Goal: Task Accomplishment & Management: Manage account settings

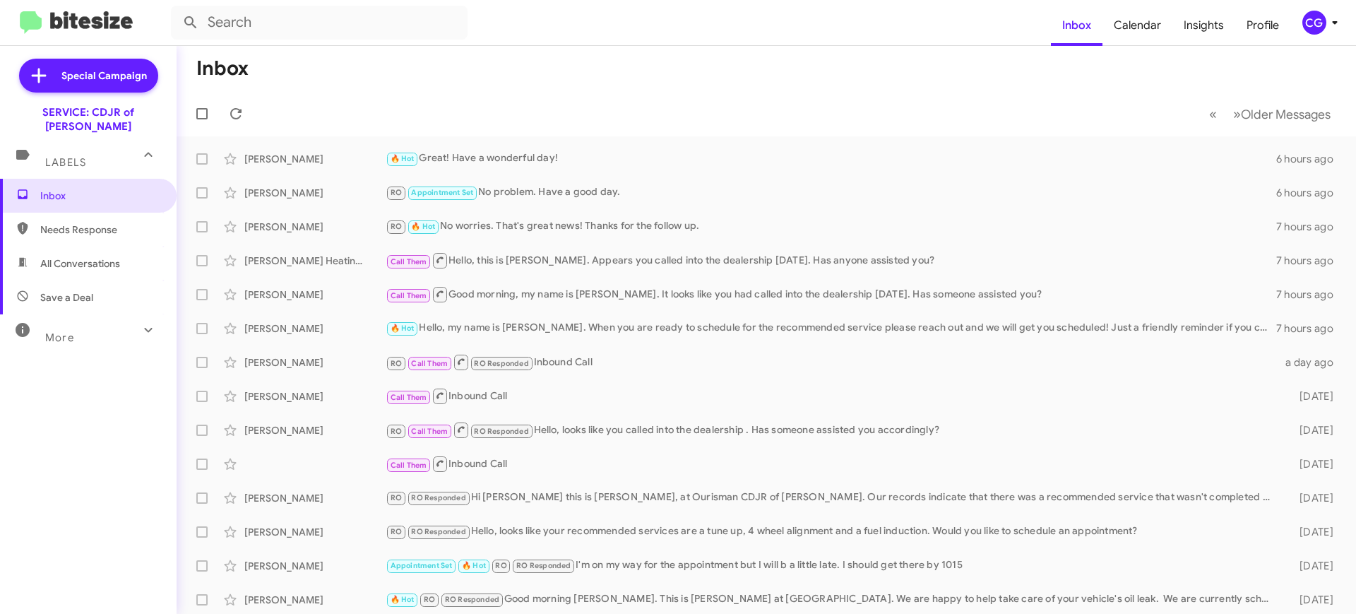
drag, startPoint x: 1084, startPoint y: 0, endPoint x: 895, endPoint y: 59, distance: 198.2
click at [895, 59] on mat-toolbar-row "Inbox" at bounding box center [767, 68] width 1180 height 45
click at [1084, 22] on div "CG" at bounding box center [1315, 23] width 24 height 24
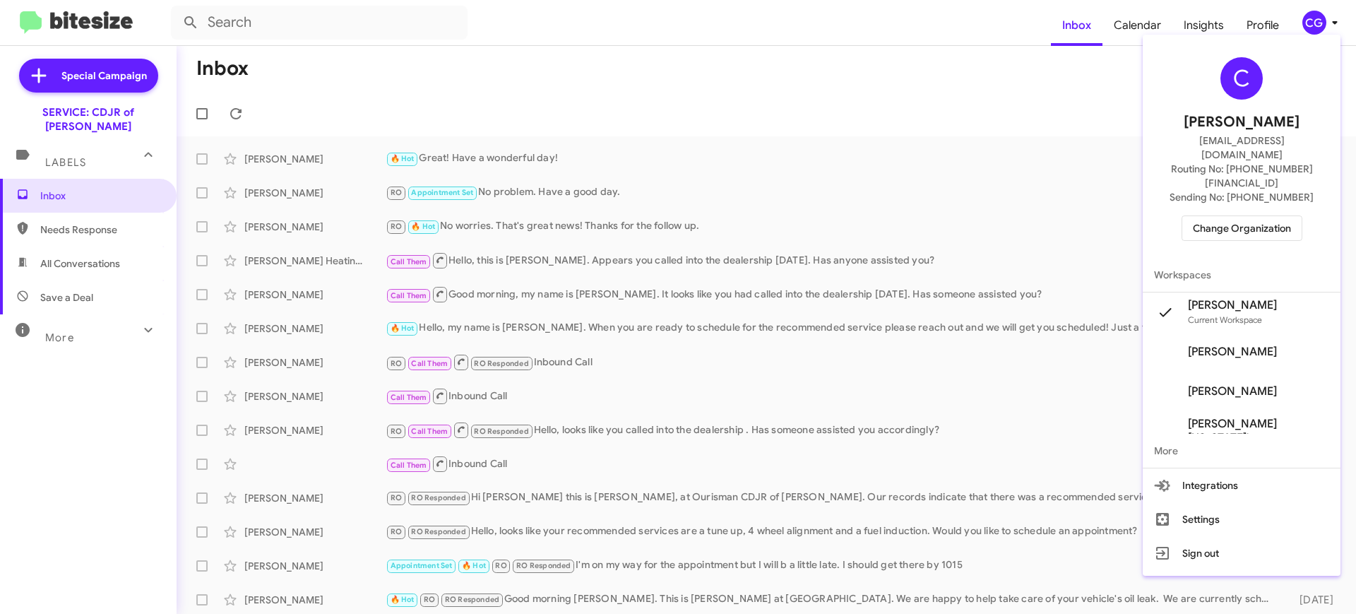
click at [1084, 216] on span "Change Organization" at bounding box center [1242, 228] width 98 height 24
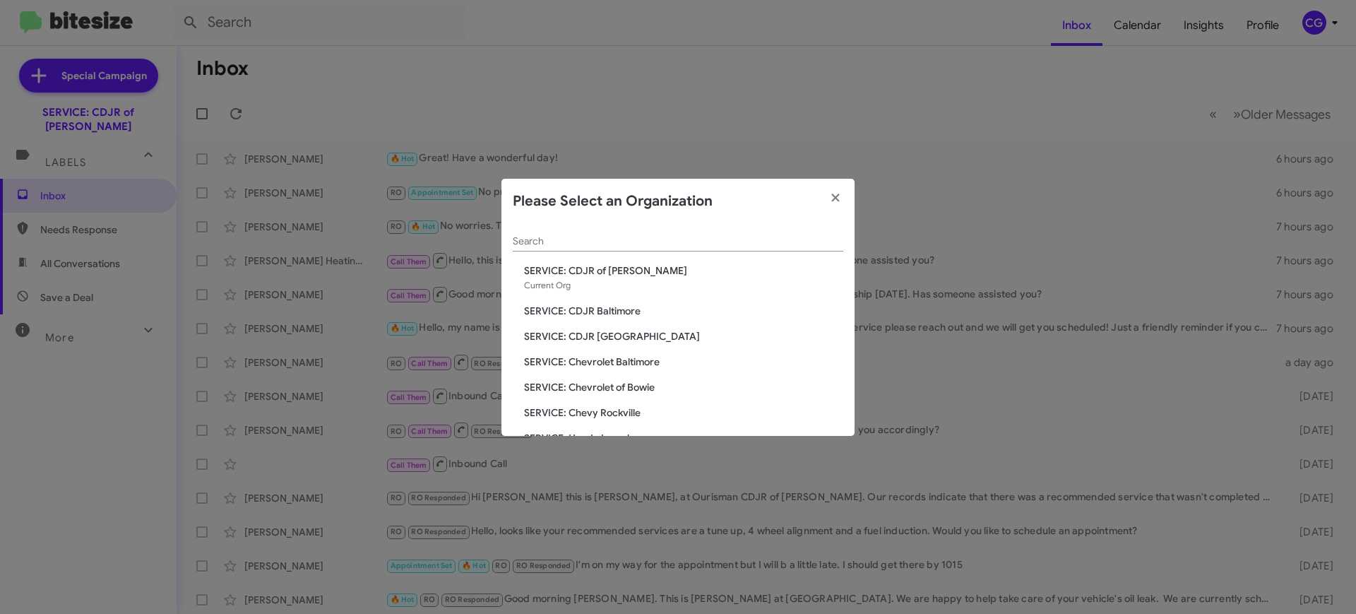
drag, startPoint x: 684, startPoint y: 203, endPoint x: 694, endPoint y: 207, distance: 10.5
drag, startPoint x: 694, startPoint y: 207, endPoint x: 742, endPoint y: 124, distance: 95.6
click at [732, 107] on modal-container "Please Select an Organization Search SERVICE: CDJR of Bowie Current Org SERVICE…" at bounding box center [678, 307] width 1356 height 614
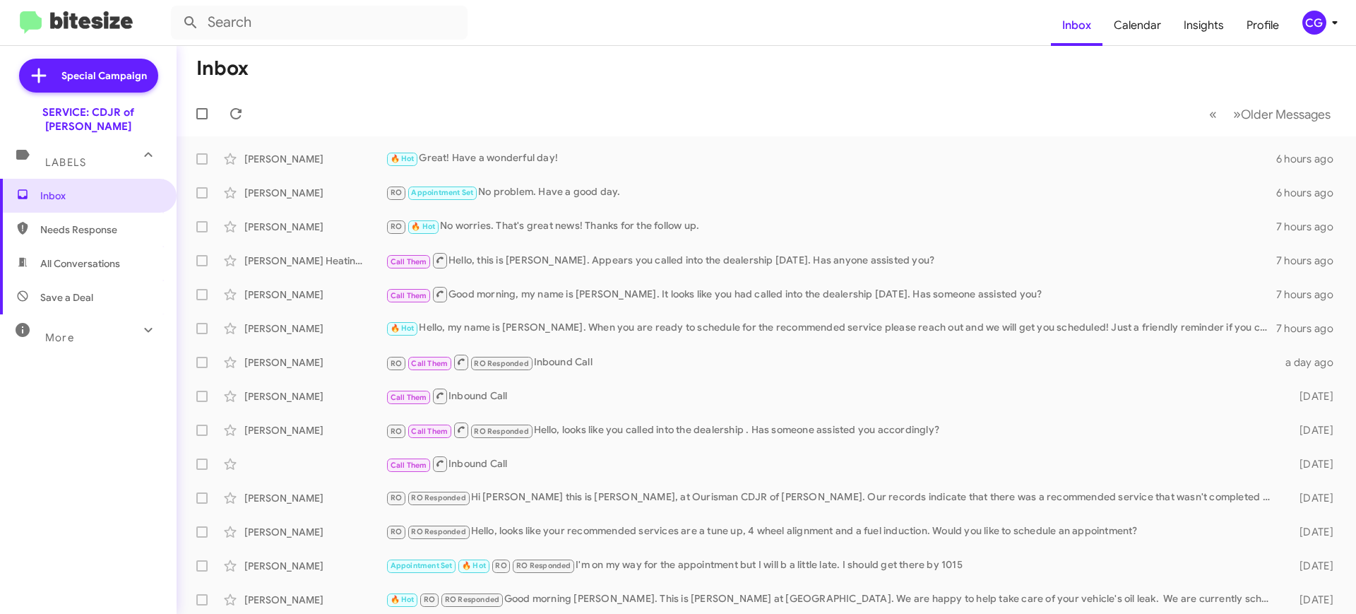
click at [1084, 0] on mat-toolbar "Inbox Calendar Insights Profile CG" at bounding box center [678, 22] width 1356 height 45
click at [1084, 14] on div "CG" at bounding box center [1315, 23] width 24 height 24
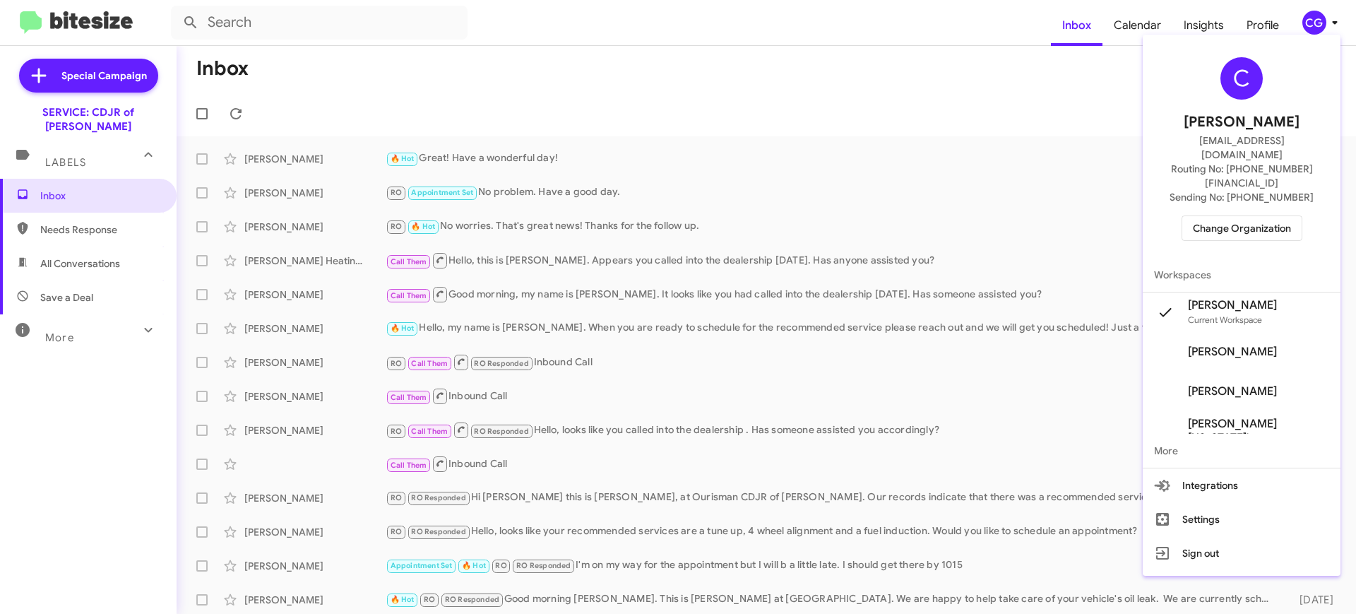
click at [1084, 216] on span "Change Organization" at bounding box center [1242, 228] width 98 height 24
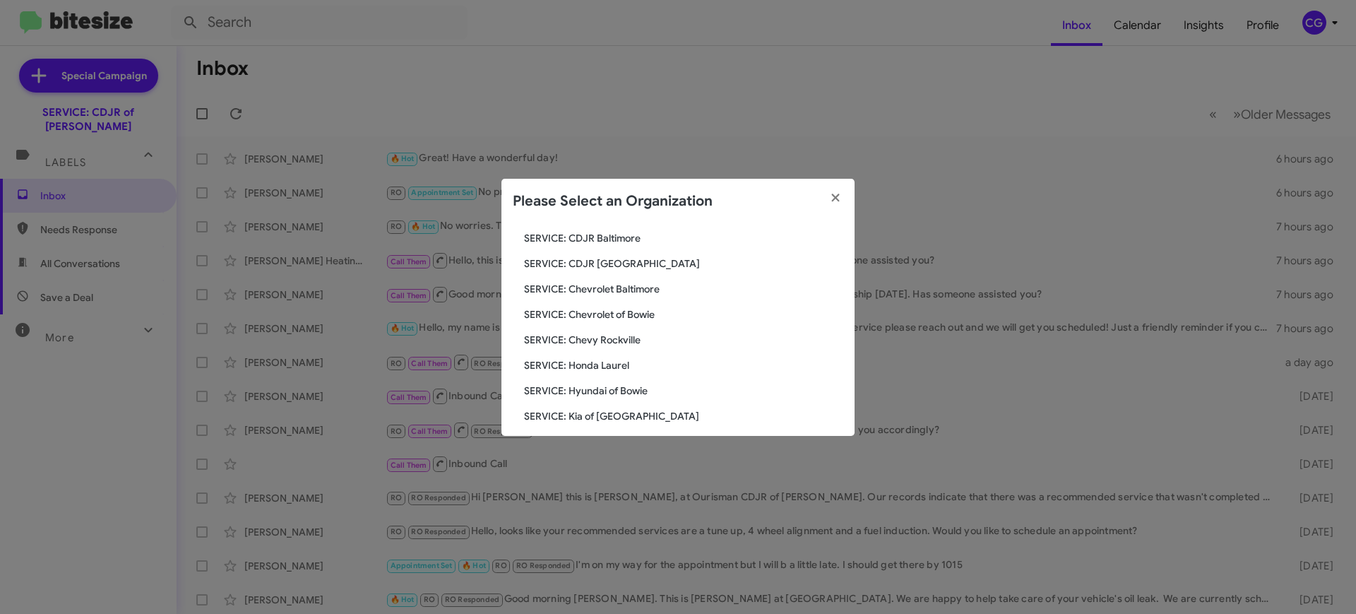
scroll to position [177, 0]
click at [636, 305] on span "SERVICE: Kia of [GEOGRAPHIC_DATA]" at bounding box center [683, 312] width 319 height 14
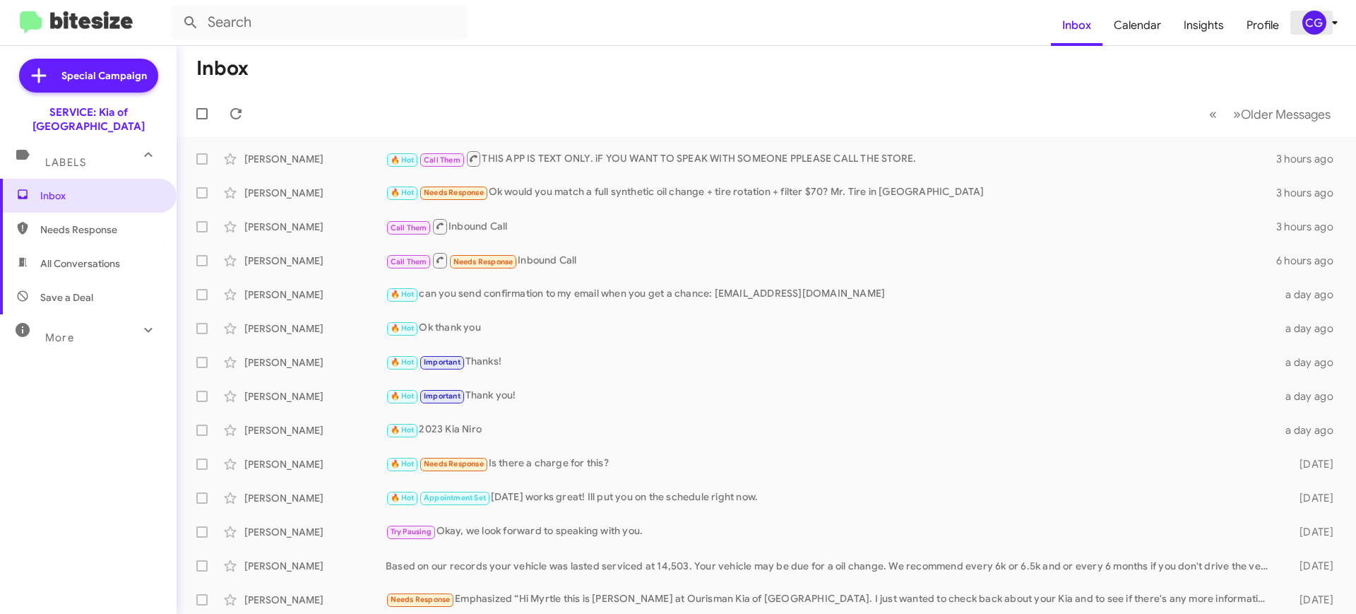
click at [1310, 25] on div "CG" at bounding box center [1315, 23] width 24 height 24
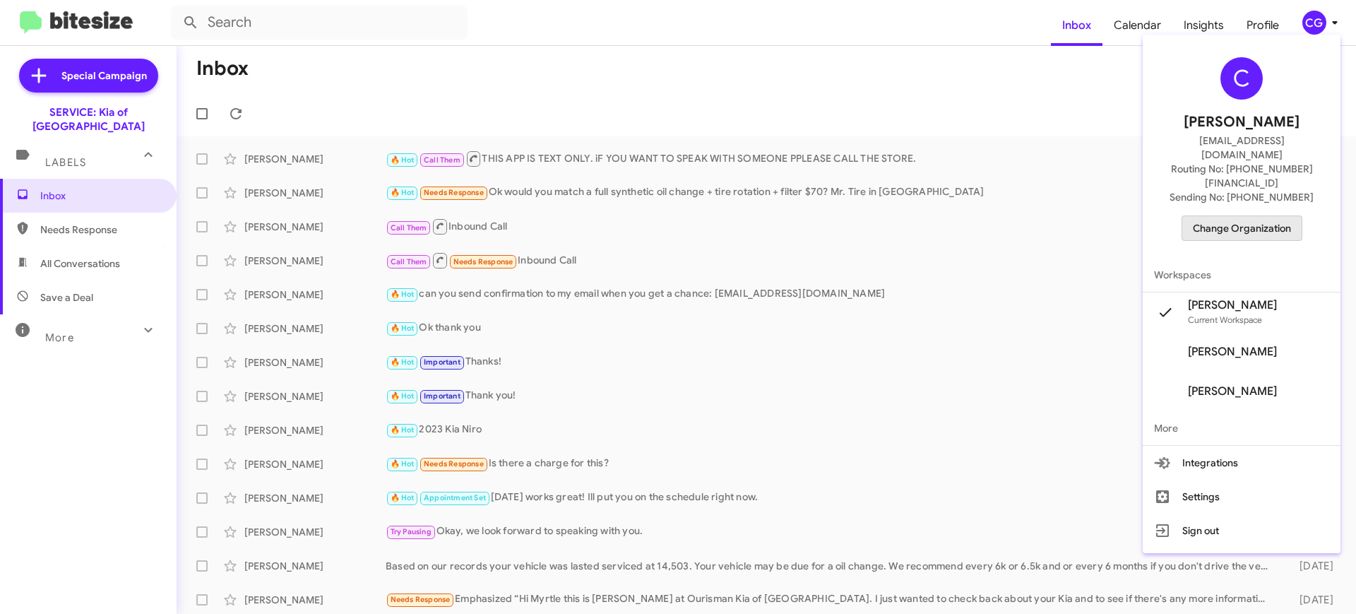
click at [1267, 216] on span "Change Organization" at bounding box center [1242, 228] width 98 height 24
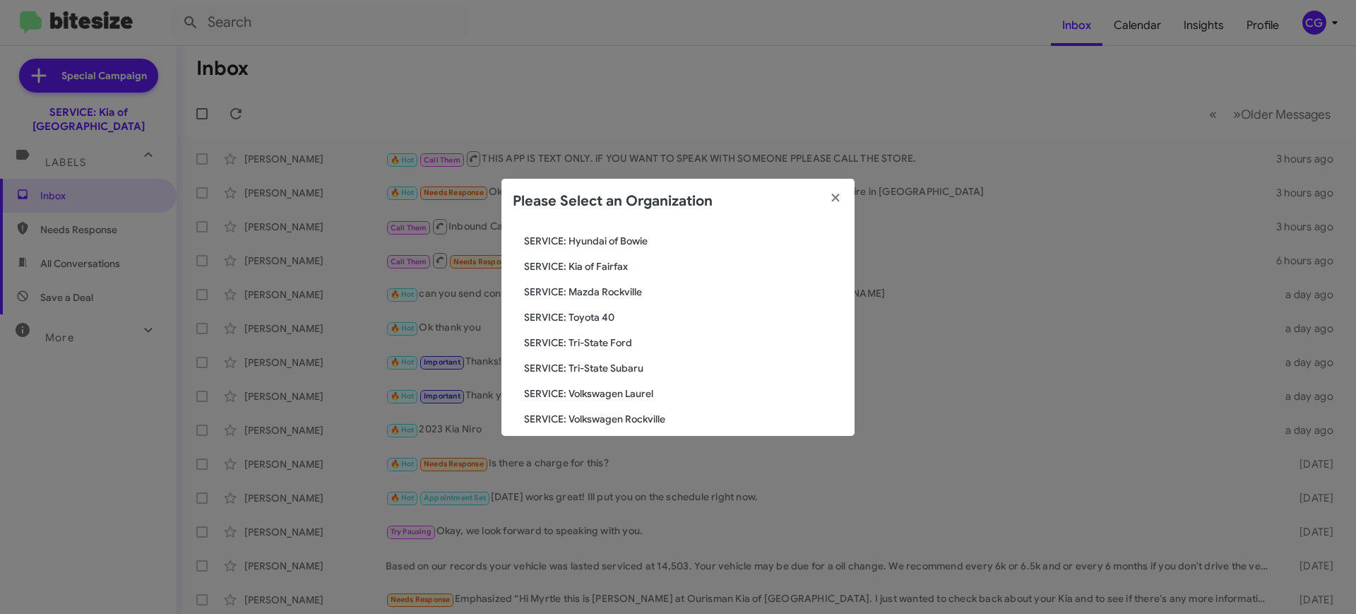
scroll to position [261, 0]
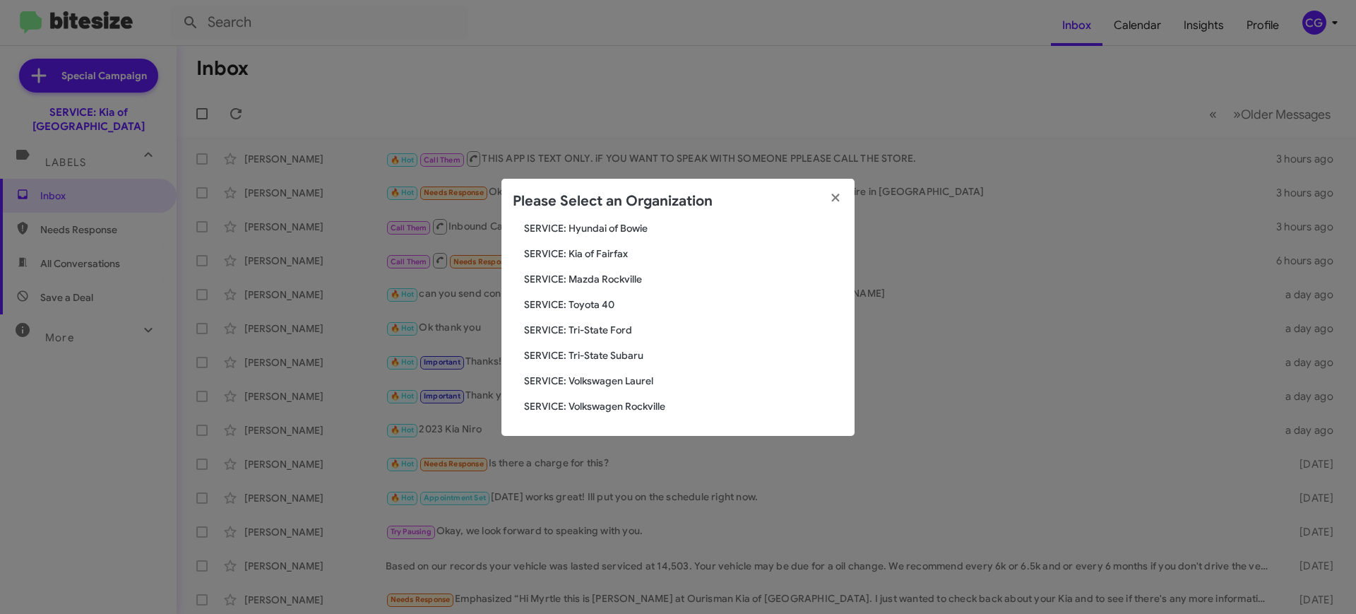
click at [583, 299] on div "Search SERVICE: Kia of Catonsville Current Org SERVICE: CDJR Baltimore SERVICE:…" at bounding box center [678, 330] width 353 height 212
click at [582, 304] on span "SERVICE: Toyota 40" at bounding box center [683, 304] width 319 height 14
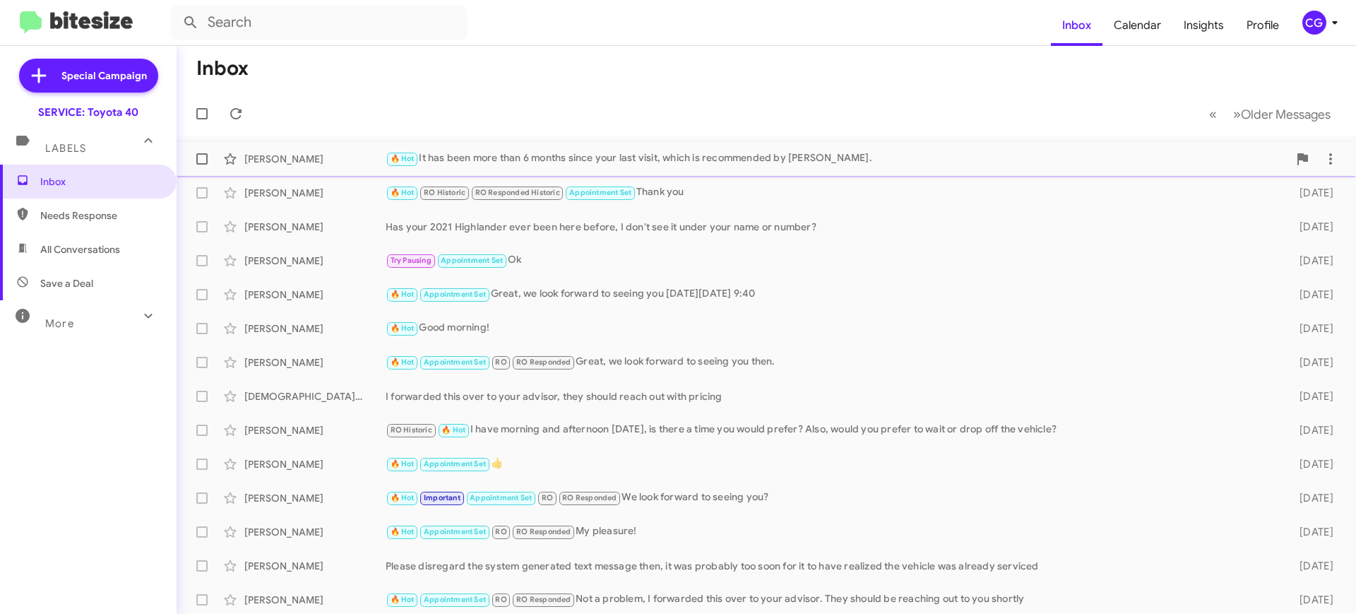
click at [716, 165] on div "🔥 Hot It has been more than 6 months since your last visit, which is recommende…" at bounding box center [837, 158] width 903 height 16
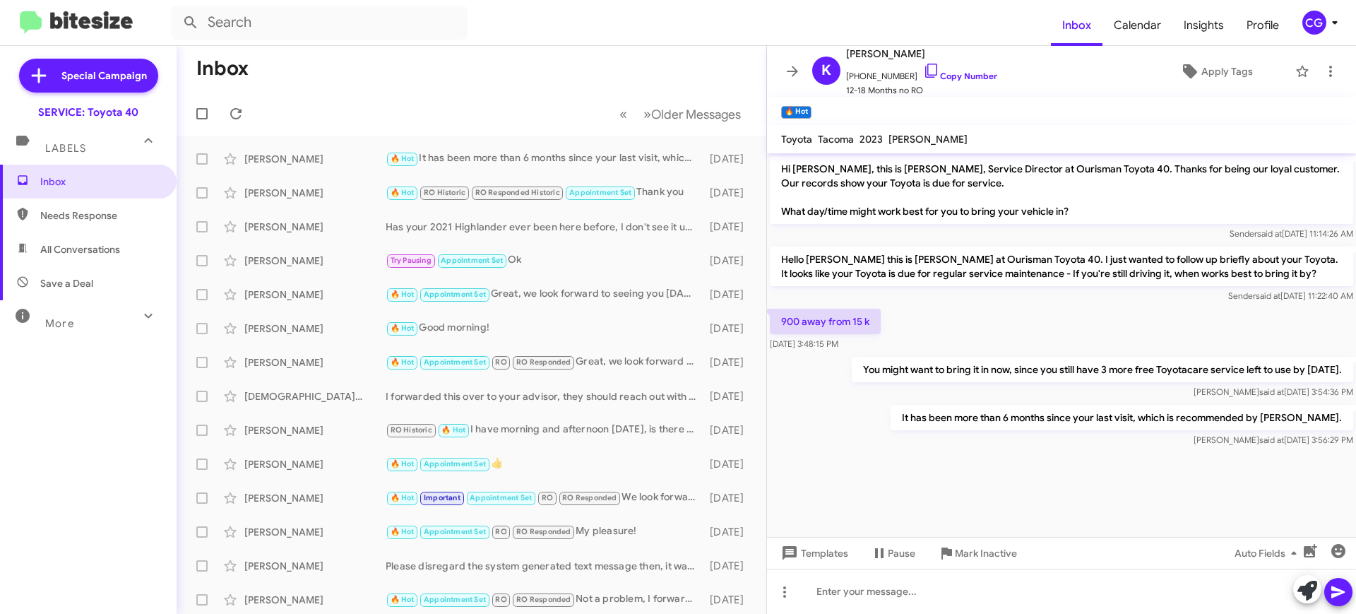
click at [1336, 18] on icon at bounding box center [1335, 22] width 17 height 17
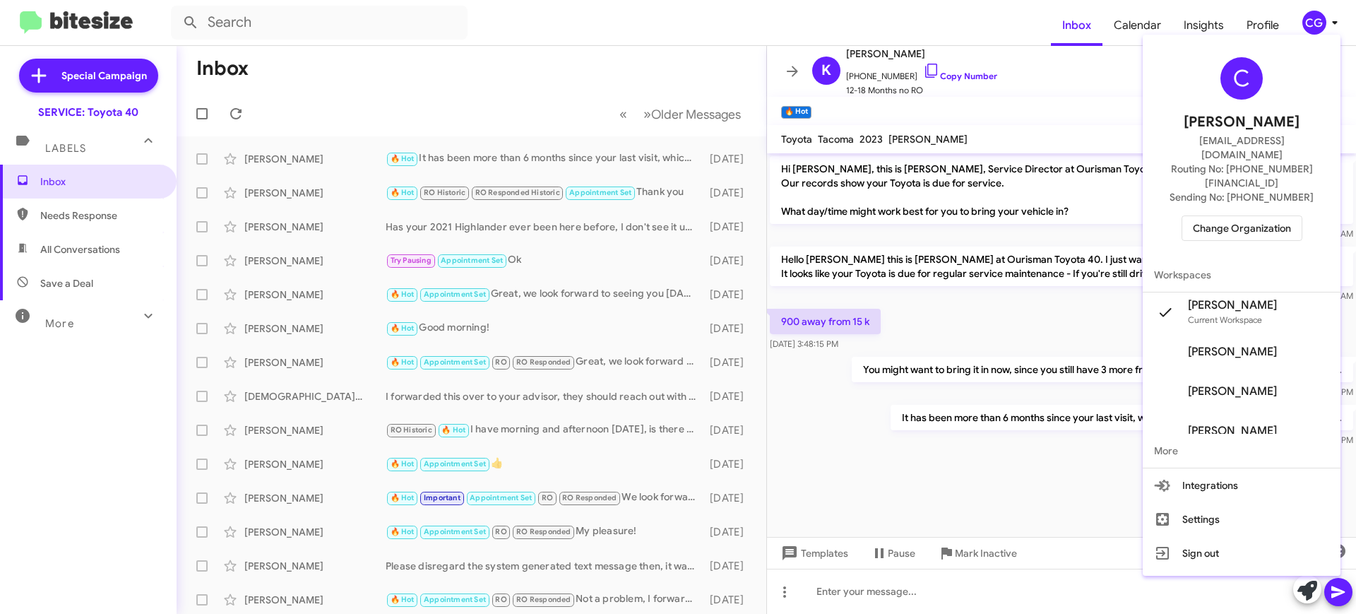
click at [1246, 190] on span "Sending No: +1 (410) 914-1919" at bounding box center [1242, 197] width 144 height 14
click at [1232, 216] on span "Change Organization" at bounding box center [1242, 228] width 98 height 24
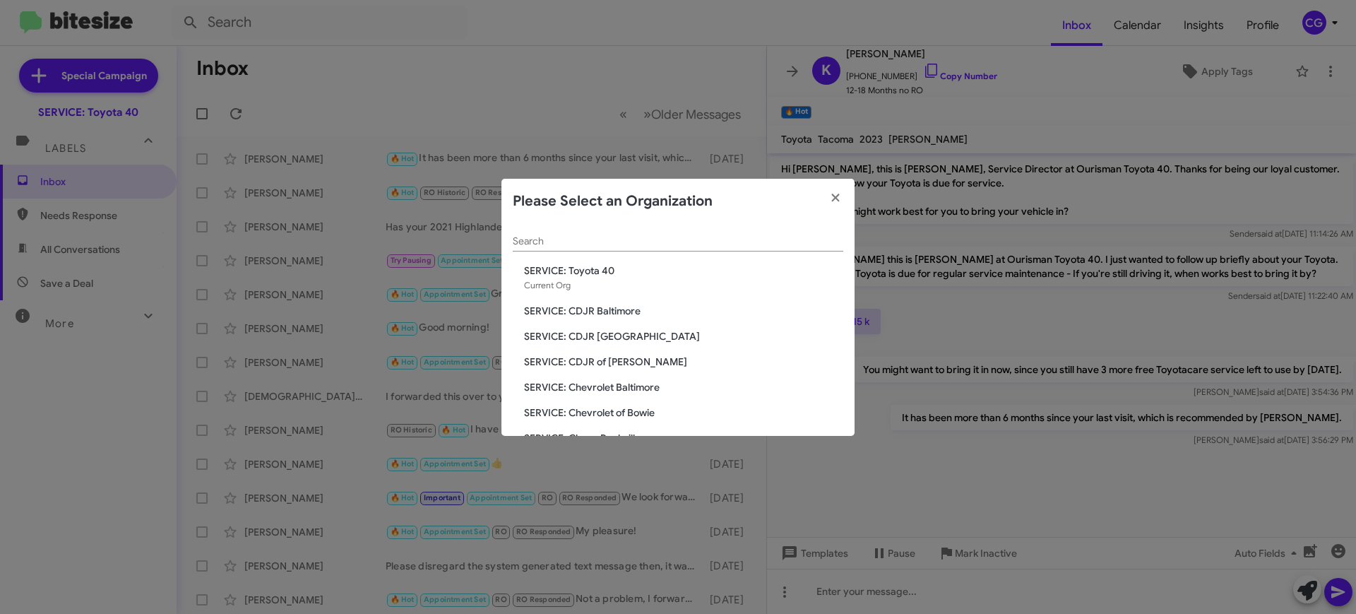
scroll to position [261, 0]
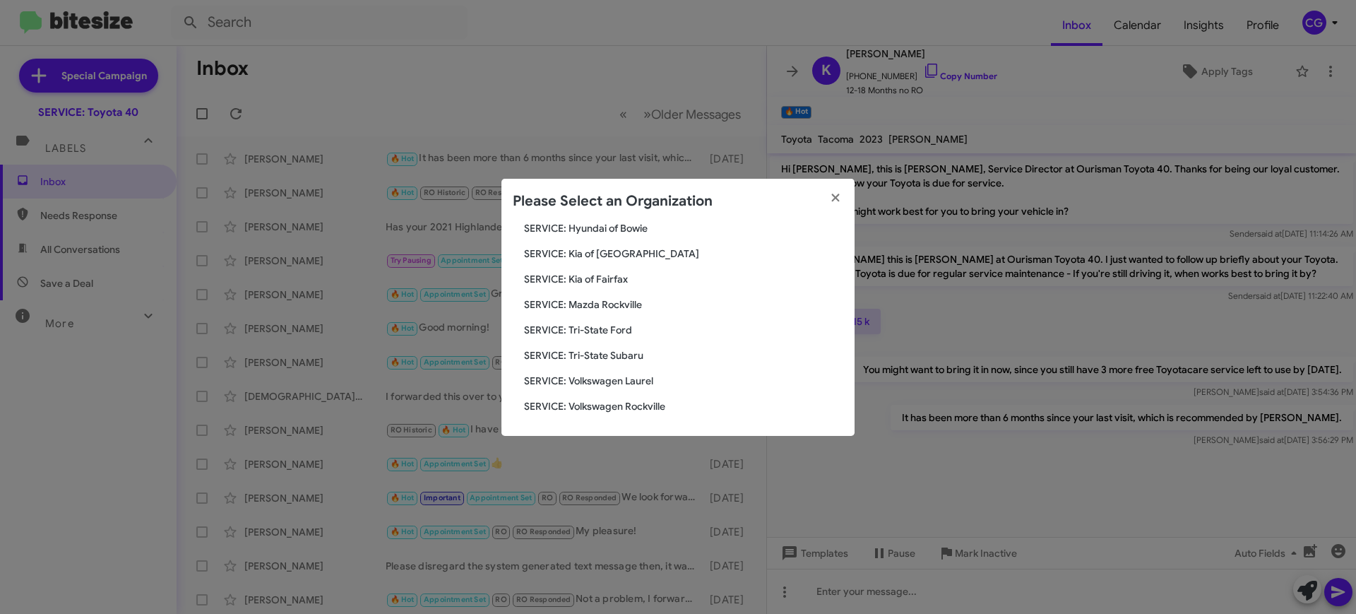
click at [641, 251] on span "SERVICE: Kia of [GEOGRAPHIC_DATA]" at bounding box center [683, 254] width 319 height 14
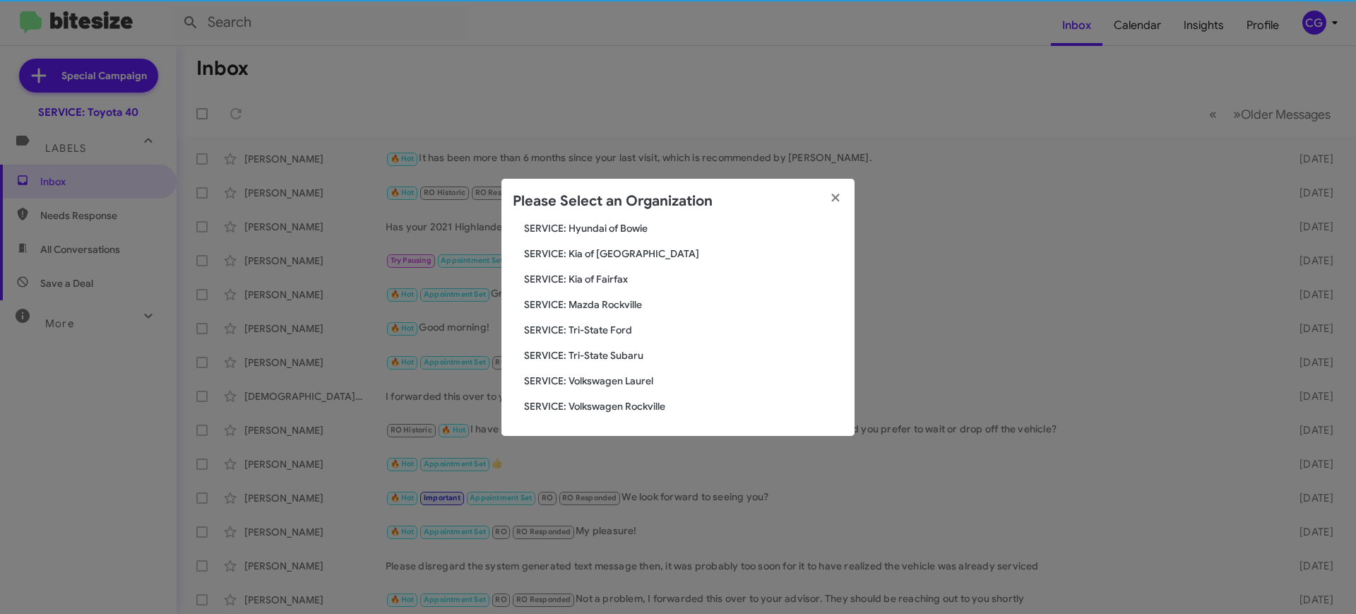
click at [622, 261] on div "Search SERVICE: Toyota 40 Current Org SERVICE: CDJR Baltimore SERVICE: CDJR Cla…" at bounding box center [678, 330] width 353 height 212
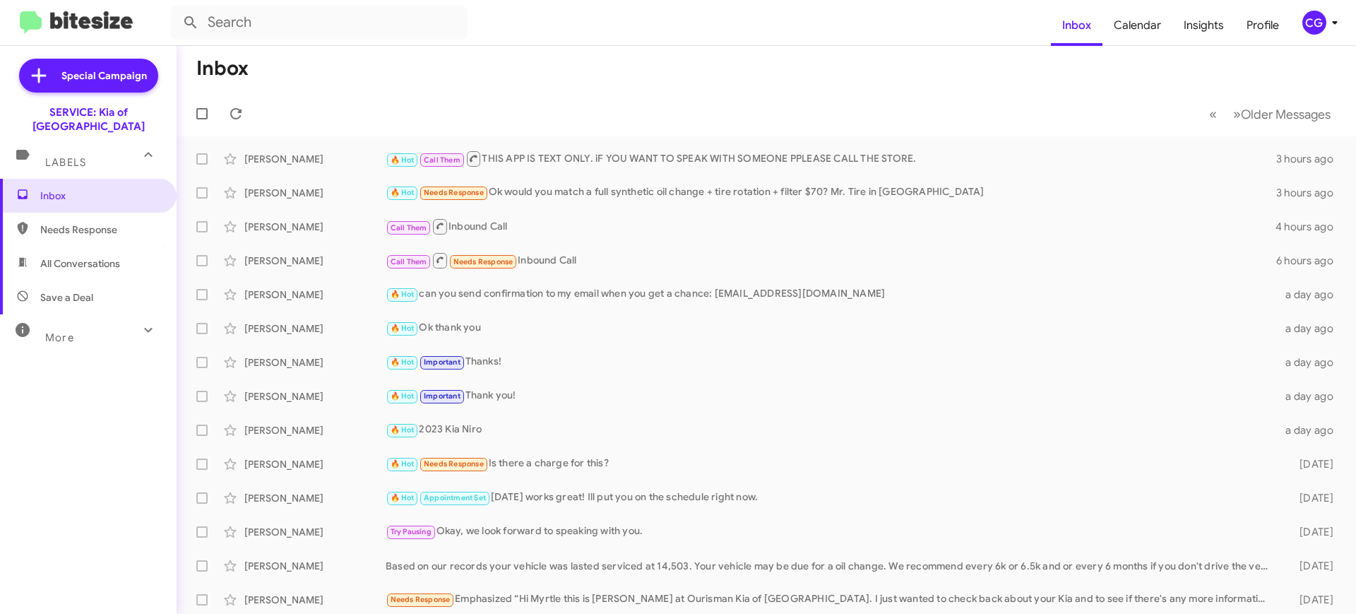
click at [1327, 25] on icon at bounding box center [1335, 22] width 17 height 17
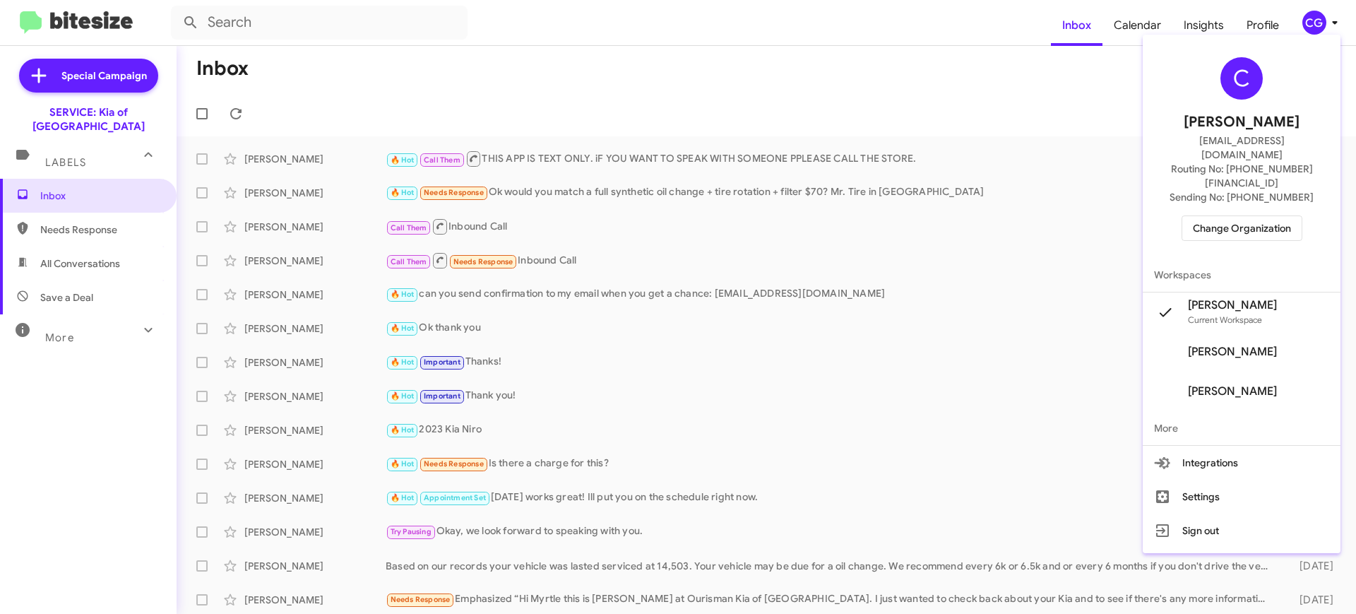
click at [1276, 216] on span "Change Organization" at bounding box center [1242, 228] width 98 height 24
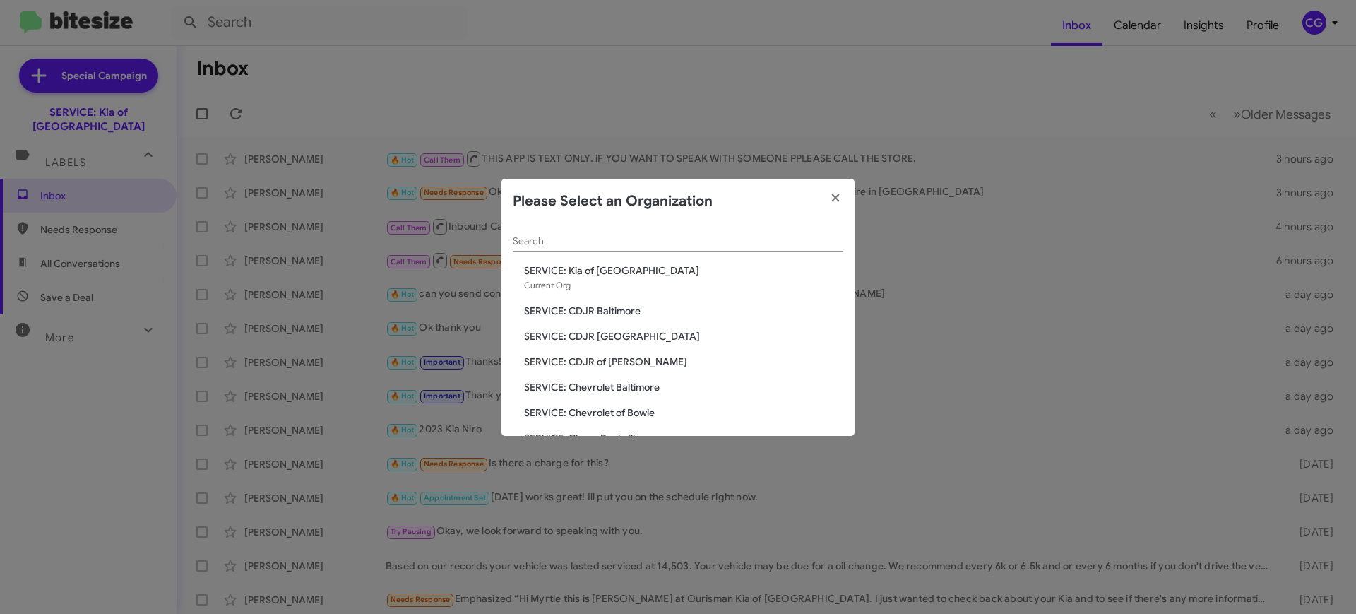
scroll to position [261, 0]
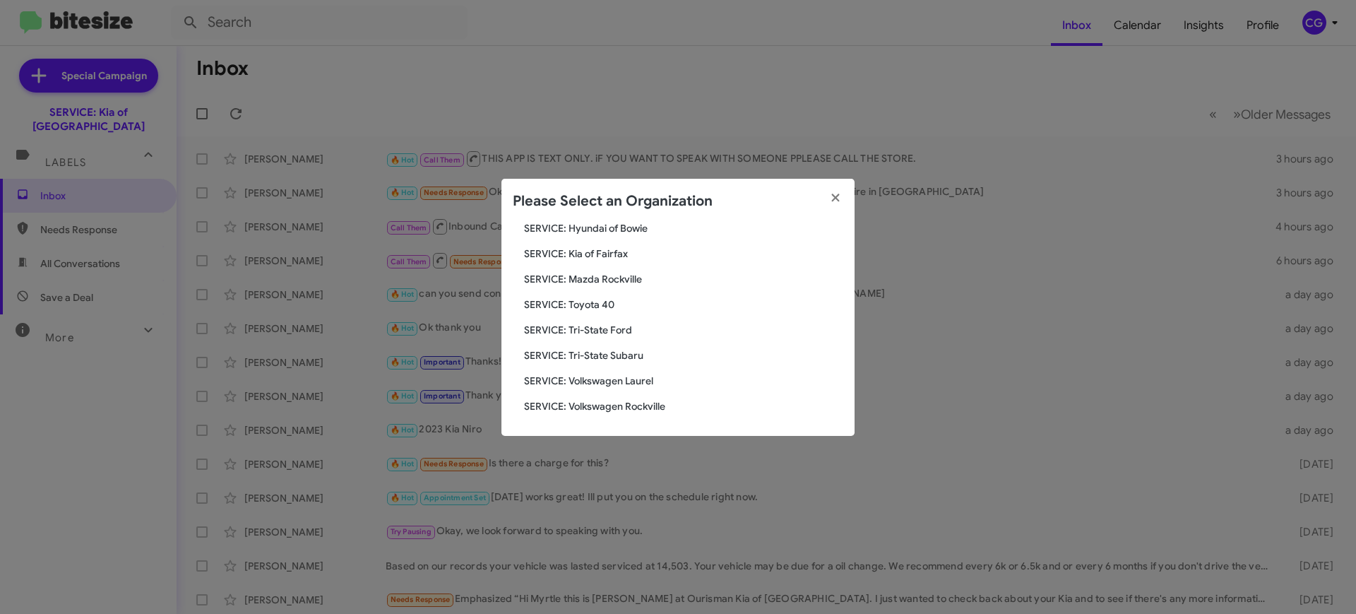
click at [623, 240] on div "Search SERVICE: Kia of Catonsville Current Org SERVICE: CDJR Baltimore SERVICE:…" at bounding box center [678, 330] width 353 height 212
click at [618, 247] on span "SERVICE: Kia of Fairfax" at bounding box center [683, 254] width 319 height 14
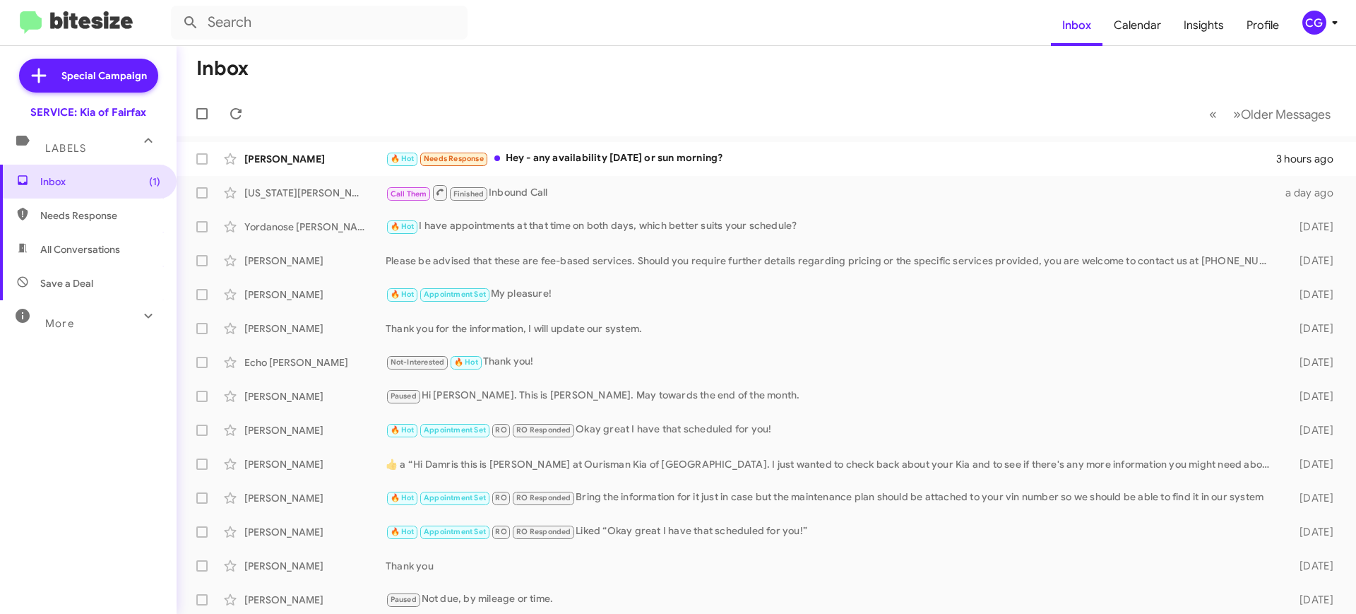
click at [1321, 23] on div "CG" at bounding box center [1315, 23] width 24 height 24
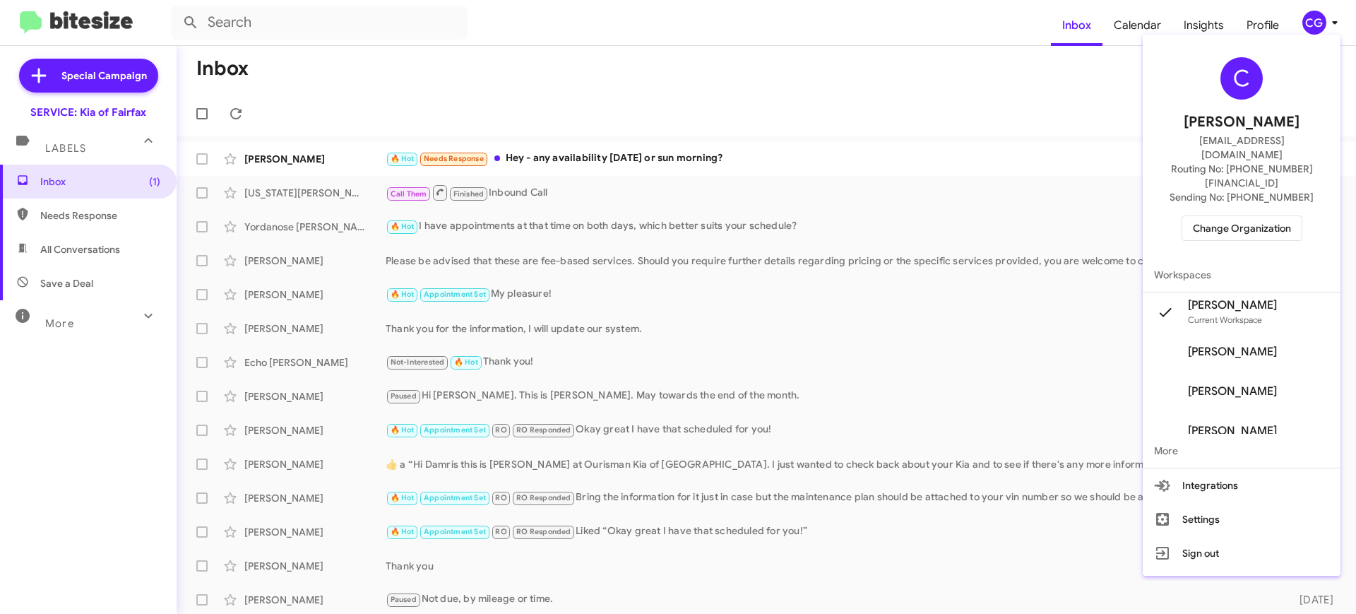
click at [1258, 216] on span "Change Organization" at bounding box center [1242, 228] width 98 height 24
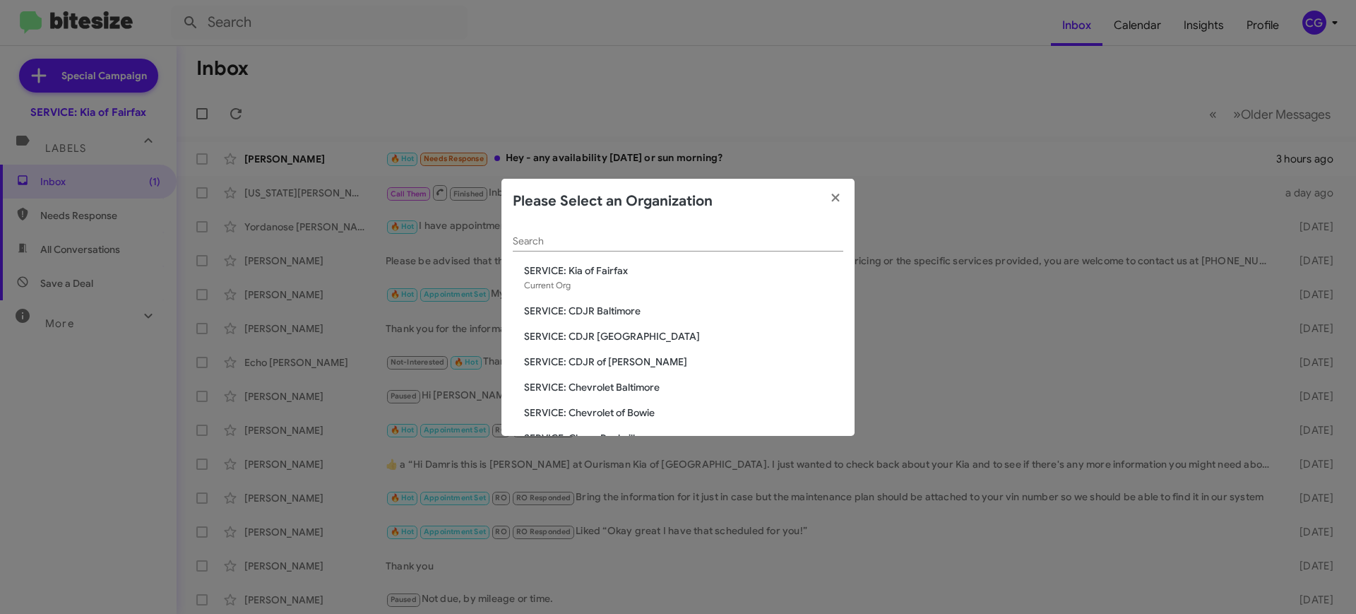
click at [634, 360] on span "SERVICE: CDJR of [PERSON_NAME]" at bounding box center [683, 362] width 319 height 14
